Goal: Information Seeking & Learning: Check status

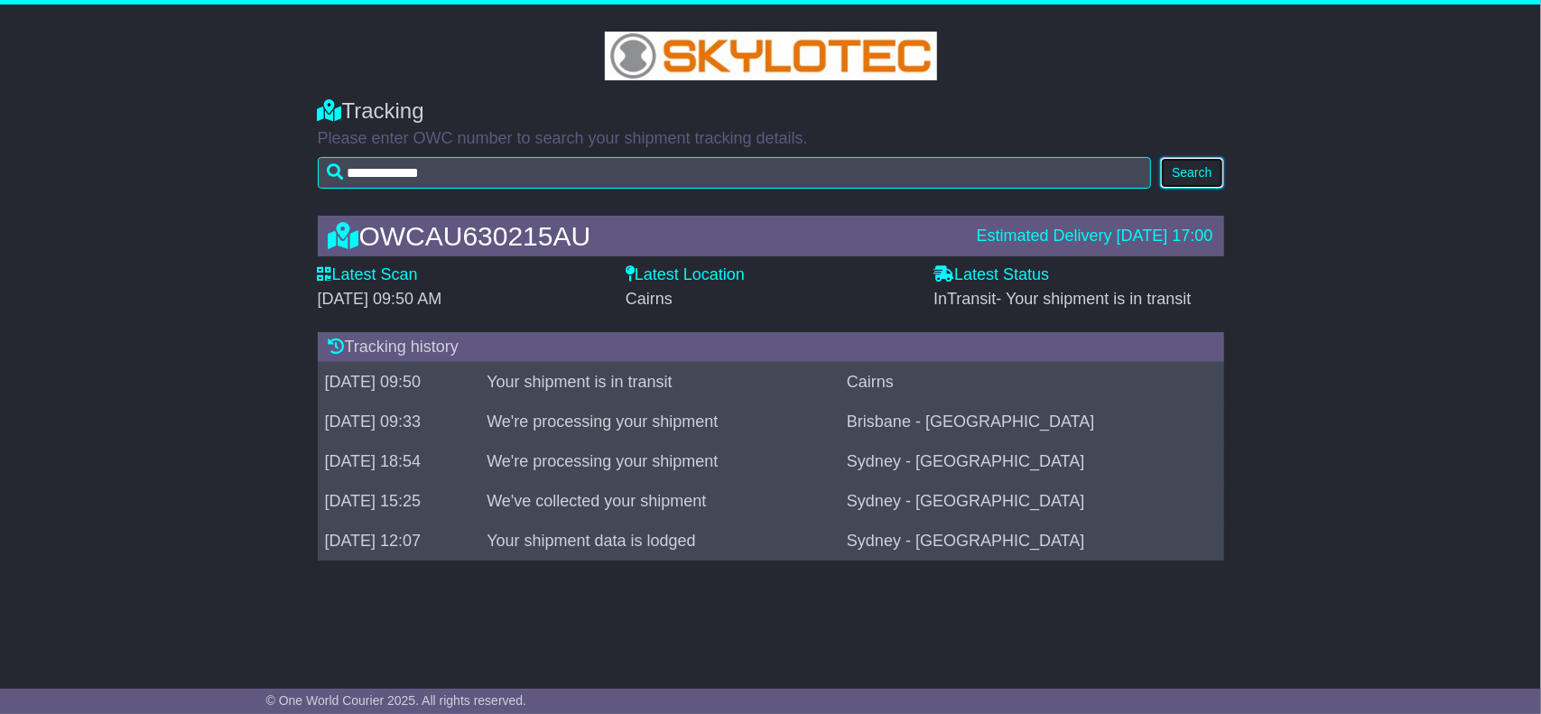
click at [1183, 172] on button "Search" at bounding box center [1191, 173] width 63 height 32
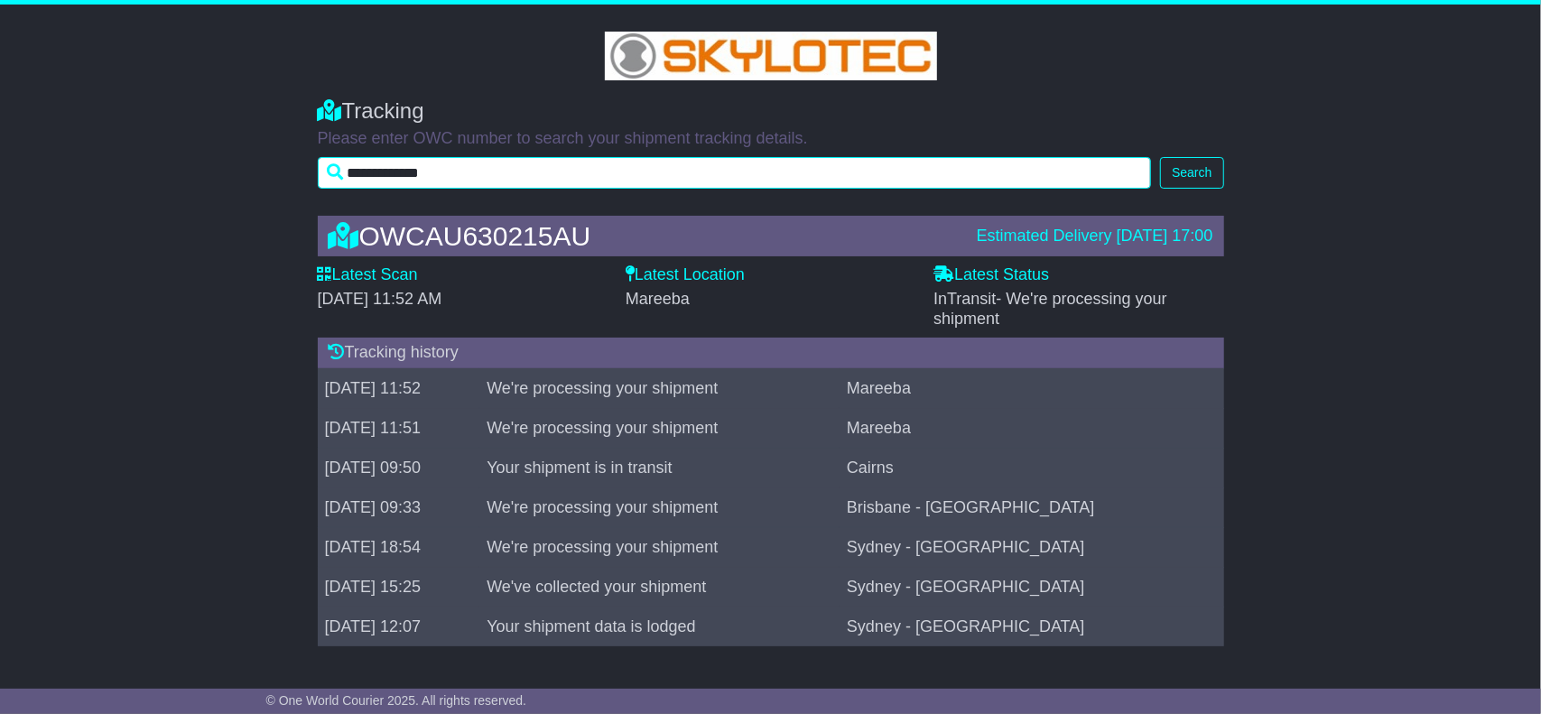
drag, startPoint x: 479, startPoint y: 178, endPoint x: 349, endPoint y: 172, distance: 130.1
click at [349, 172] on input "**********" at bounding box center [735, 173] width 834 height 32
click at [1160, 157] on button "Search" at bounding box center [1191, 173] width 63 height 32
